Goal: Complete application form

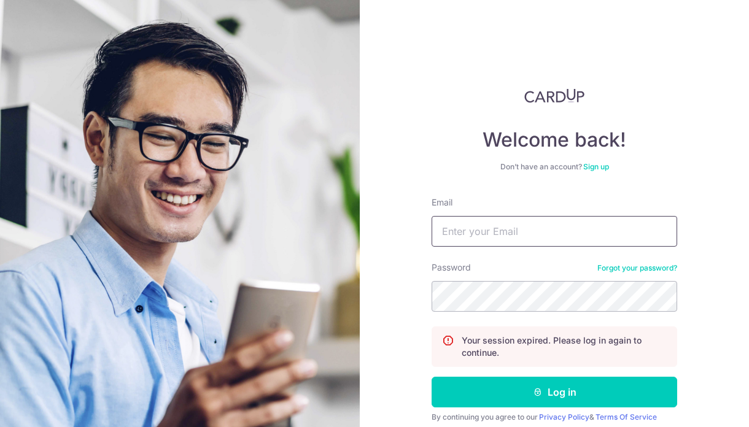
click at [507, 238] on input "Email" at bounding box center [555, 231] width 246 height 31
type input "[PERSON_NAME][EMAIL_ADDRESS][DOMAIN_NAME]"
click at [432, 377] on button "Log in" at bounding box center [555, 392] width 246 height 31
click at [509, 236] on input "Email" at bounding box center [555, 231] width 246 height 31
type input "[PERSON_NAME][EMAIL_ADDRESS][DOMAIN_NAME]"
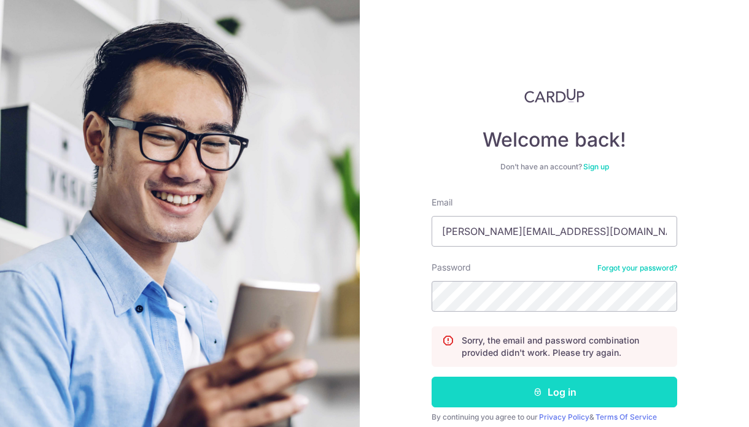
click at [530, 396] on button "Log in" at bounding box center [555, 392] width 246 height 31
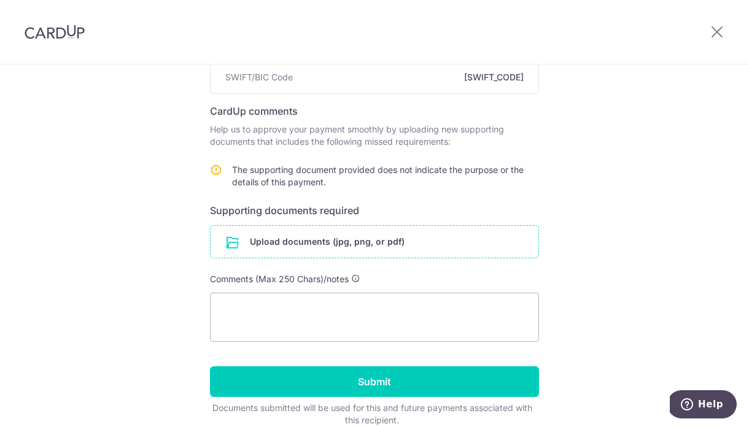
scroll to position [169, 0]
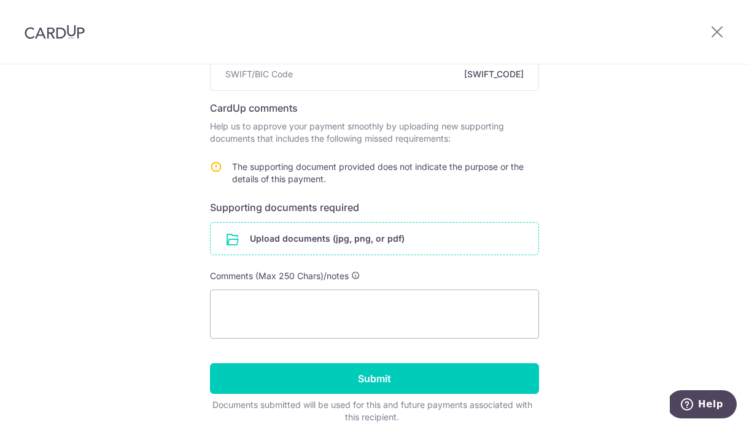
click at [385, 252] on input "file" at bounding box center [375, 239] width 328 height 32
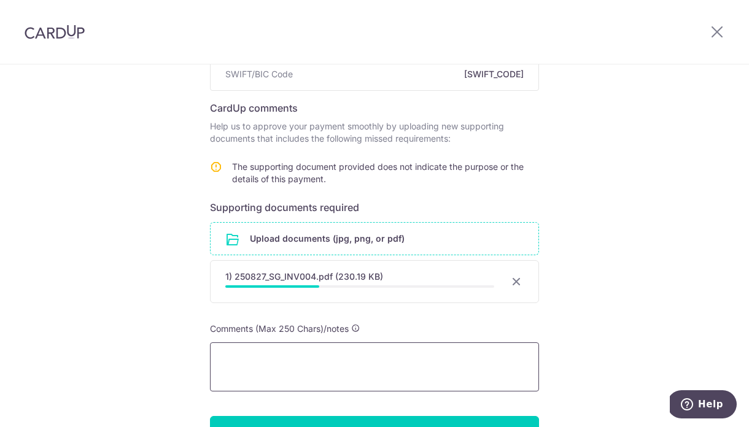
click at [371, 351] on textarea at bounding box center [374, 367] width 329 height 49
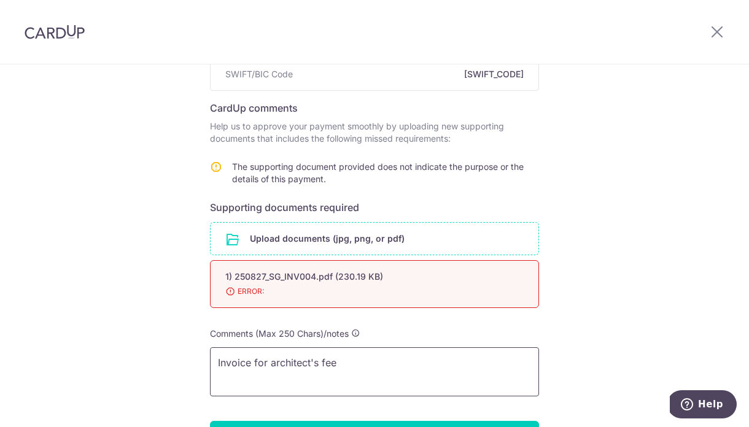
type textarea "Invoice for architect's fee"
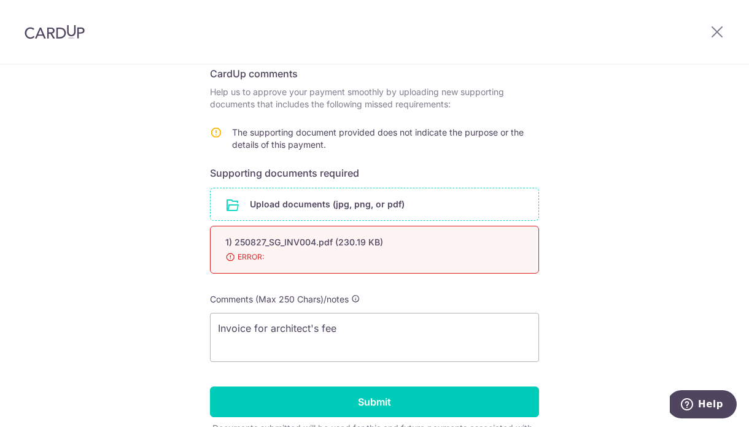
click at [362, 192] on input "file" at bounding box center [375, 205] width 328 height 32
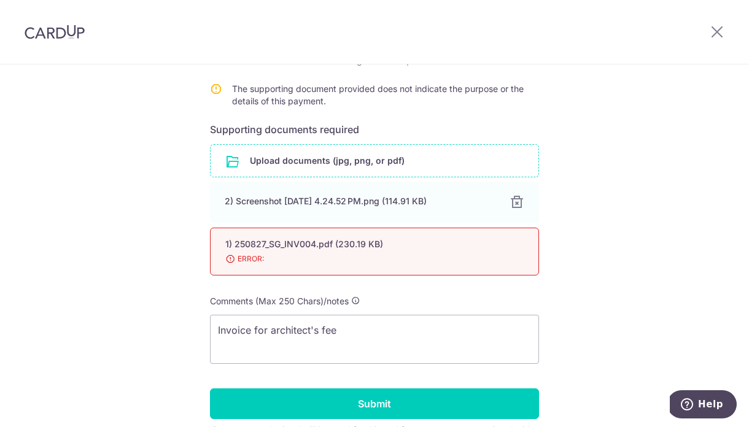
scroll to position [303, 0]
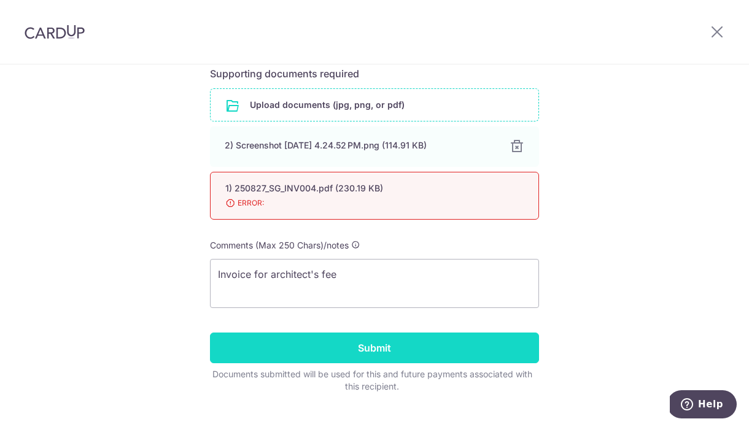
click at [429, 358] on input "Submit" at bounding box center [374, 348] width 329 height 31
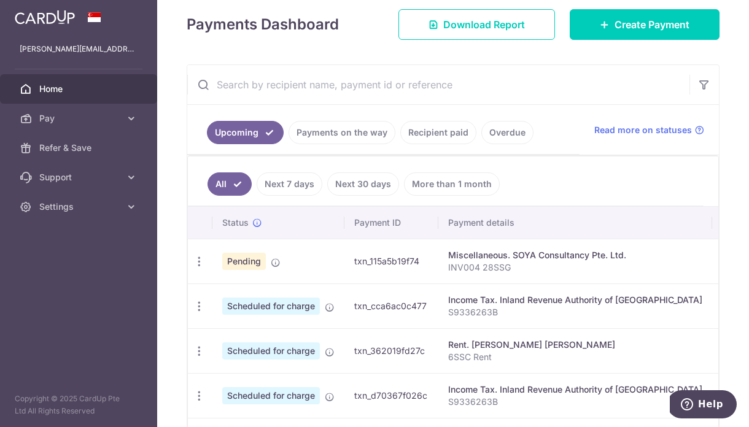
scroll to position [251, 0]
